Goal: Check status: Check status

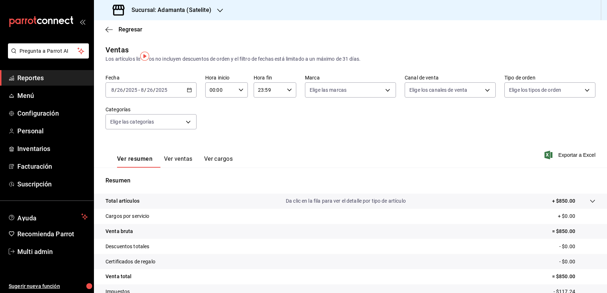
scroll to position [77, 0]
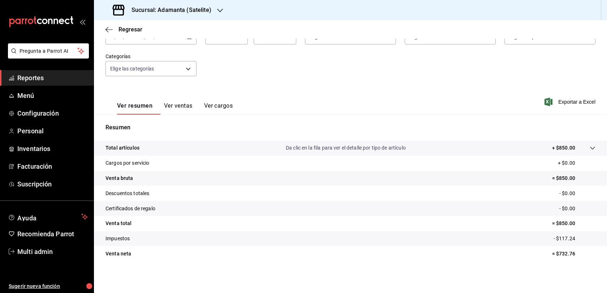
click at [193, 102] on button "Ver ventas" at bounding box center [178, 108] width 29 height 12
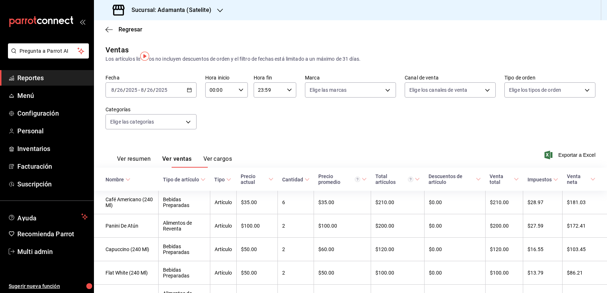
click at [205, 10] on h3 "Sucursal: Adamanta (Satelite)" at bounding box center [169, 10] width 86 height 9
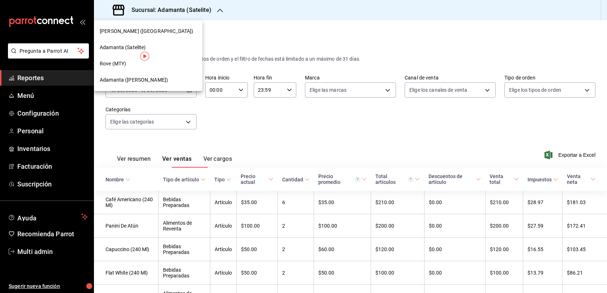
click at [159, 82] on div "Adamanta ([PERSON_NAME])" at bounding box center [148, 80] width 97 height 8
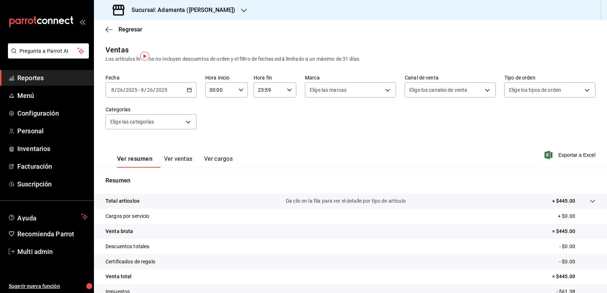
scroll to position [77, 0]
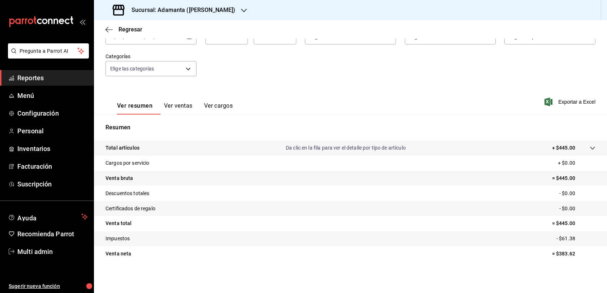
click at [191, 102] on button "Ver ventas" at bounding box center [178, 108] width 29 height 12
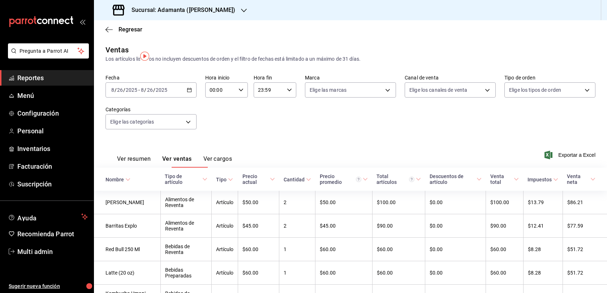
click at [187, 98] on div "[DATE] [DATE] - [DATE] [DATE]" at bounding box center [151, 89] width 91 height 15
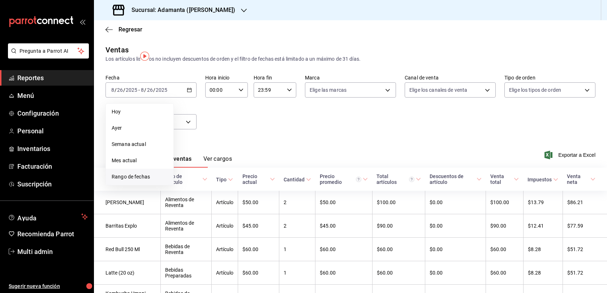
click at [146, 181] on span "Rango de fechas" at bounding box center [140, 177] width 56 height 8
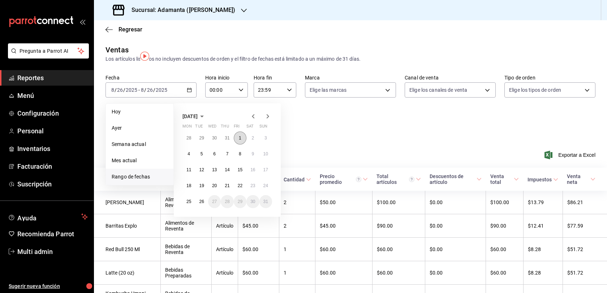
click at [239, 145] on button "1" at bounding box center [240, 138] width 13 height 13
click at [204, 204] on abbr "26" at bounding box center [201, 201] width 5 height 5
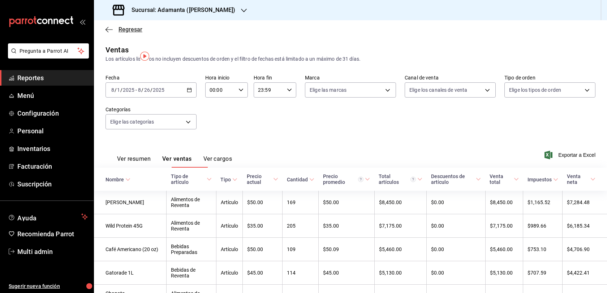
click at [116, 33] on span "Regresar" at bounding box center [124, 29] width 37 height 7
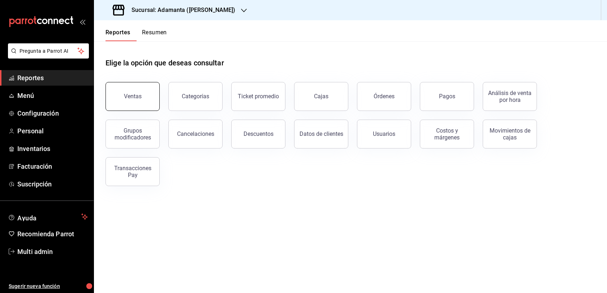
click at [134, 100] on div "Ventas" at bounding box center [133, 96] width 18 height 7
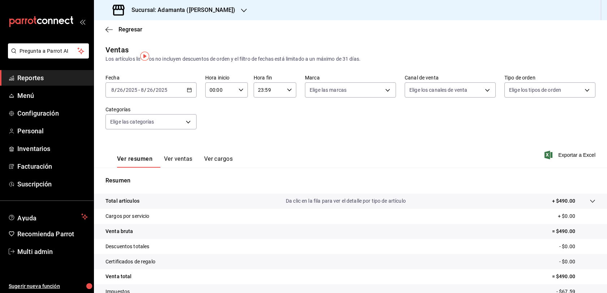
click at [197, 164] on div "Ver resumen Ver ventas Ver cargos" at bounding box center [169, 157] width 127 height 21
click at [193, 168] on button "Ver ventas" at bounding box center [178, 161] width 29 height 12
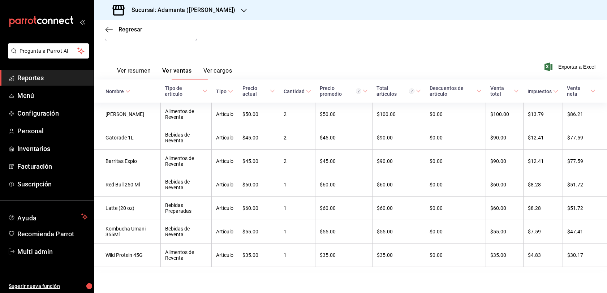
scroll to position [5, 0]
